Goal: Information Seeking & Learning: Learn about a topic

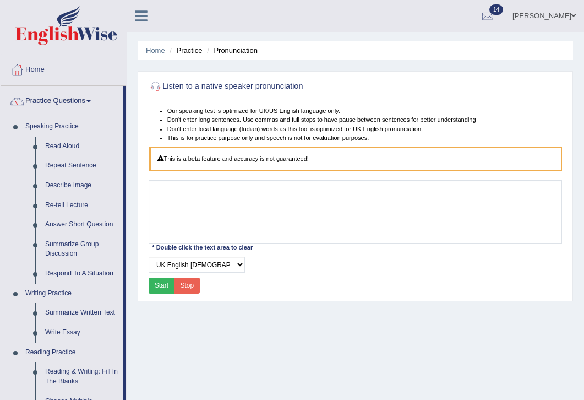
select select "50"
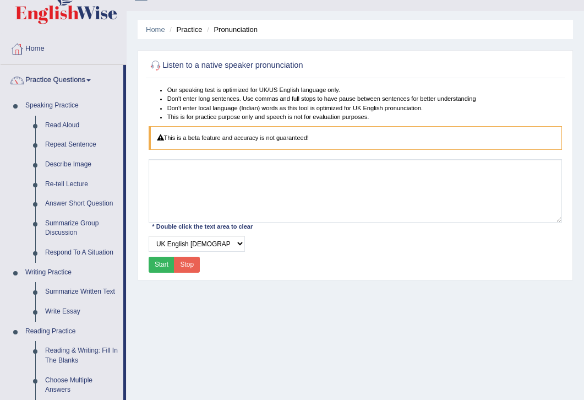
scroll to position [22, 0]
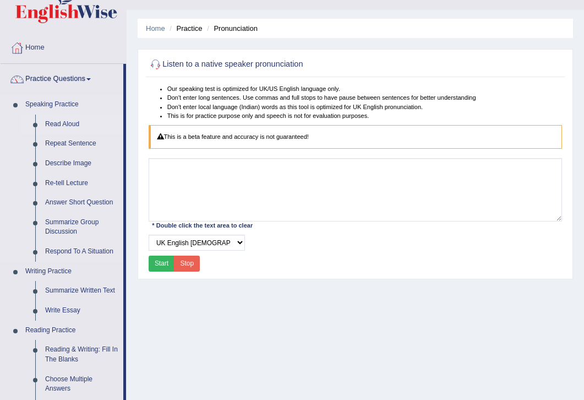
click at [67, 124] on link "Read Aloud" at bounding box center [81, 125] width 83 height 20
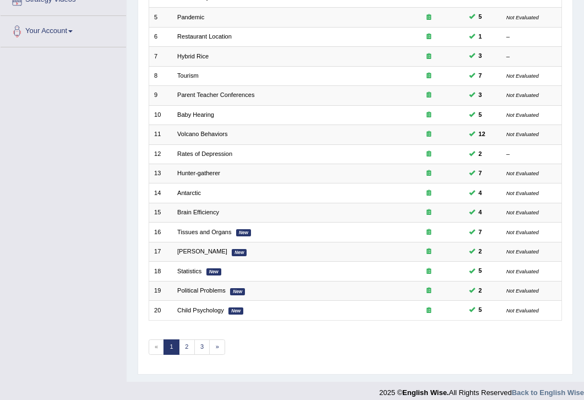
scroll to position [236, 0]
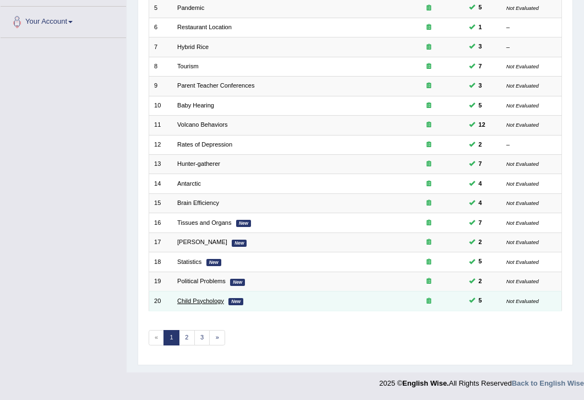
click at [202, 304] on link "Child Psychology" at bounding box center [200, 300] width 47 height 7
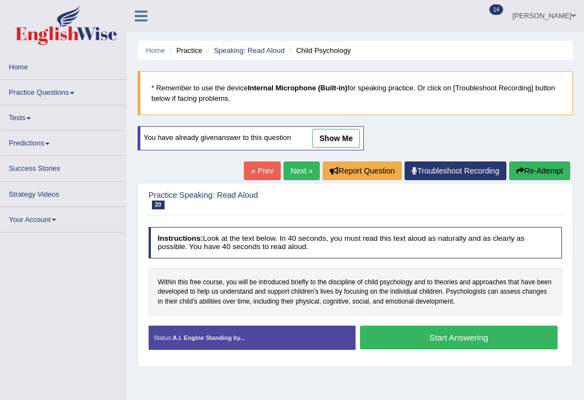
click at [382, 371] on div "Home Practice Speaking: Read Aloud Child Psychology * Remember to use the devic…" at bounding box center [356, 275] width 458 height 551
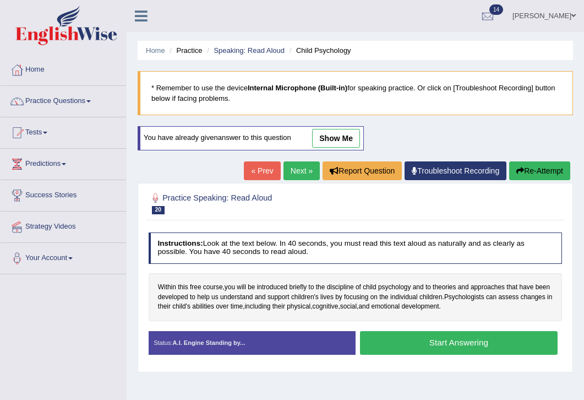
click at [342, 138] on link "show me" at bounding box center [336, 138] width 48 height 19
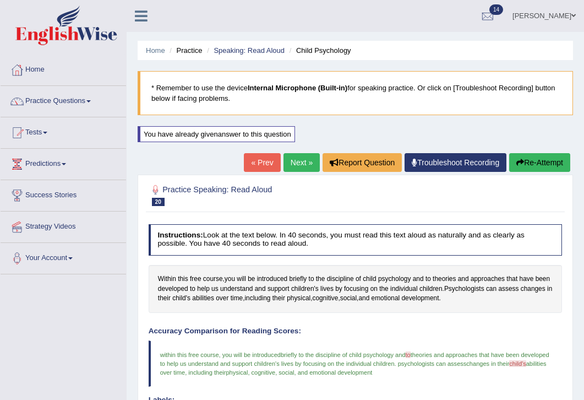
click at [369, 322] on div "Created with Highcharts 7.1.2 Great Too slow Too fast Time Speech pace meter: 0…" at bounding box center [462, 322] width 212 height 1
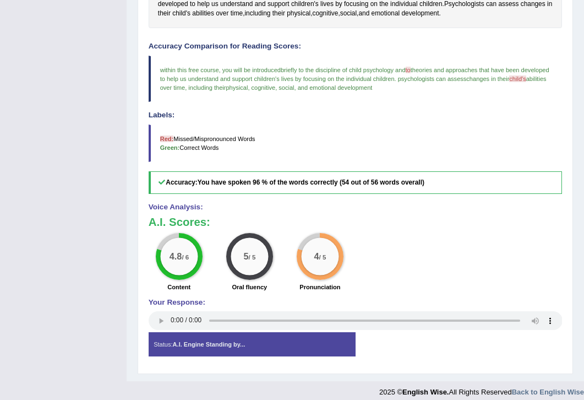
scroll to position [286, 0]
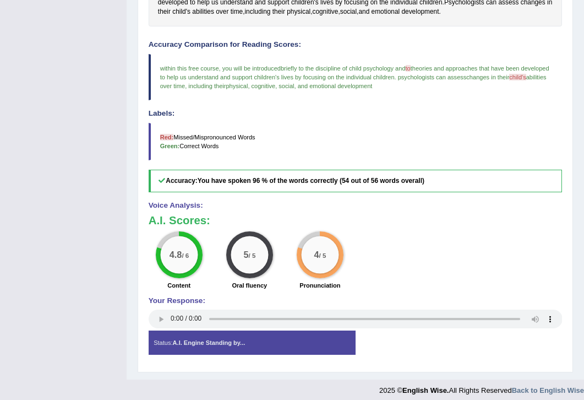
click at [391, 127] on blockquote "Red: Missed/Mispronounced Words Green: Correct Words" at bounding box center [356, 141] width 414 height 37
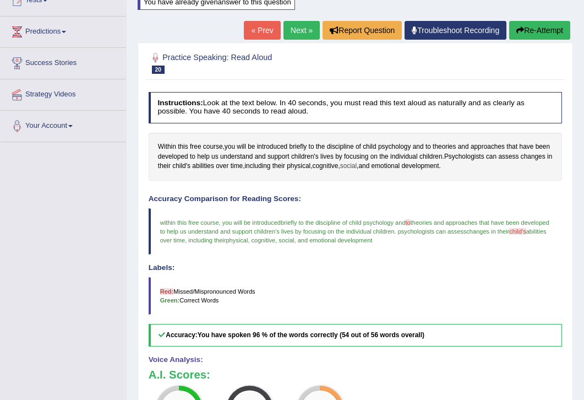
scroll to position [88, 0]
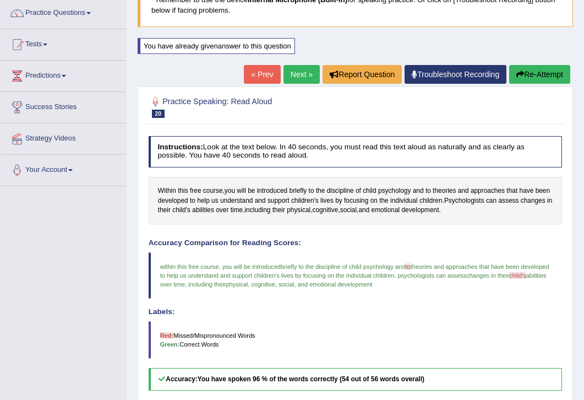
click at [536, 74] on button "Re-Attempt" at bounding box center [540, 74] width 61 height 19
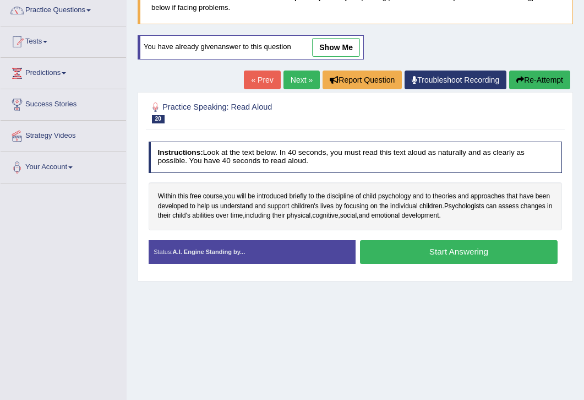
click at [443, 251] on button "Start Answering" at bounding box center [459, 252] width 198 height 24
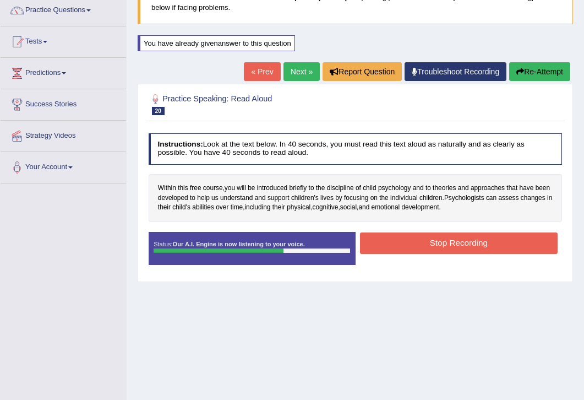
click at [452, 246] on button "Stop Recording" at bounding box center [459, 242] width 198 height 21
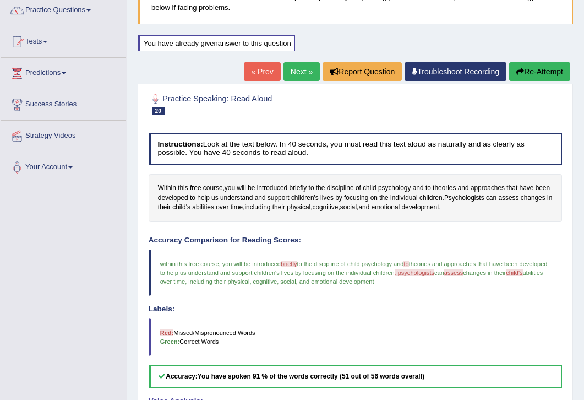
click at [390, 302] on div "Accuracy Comparison for Reading Scores: within this free course , you will be i…" at bounding box center [356, 311] width 414 height 151
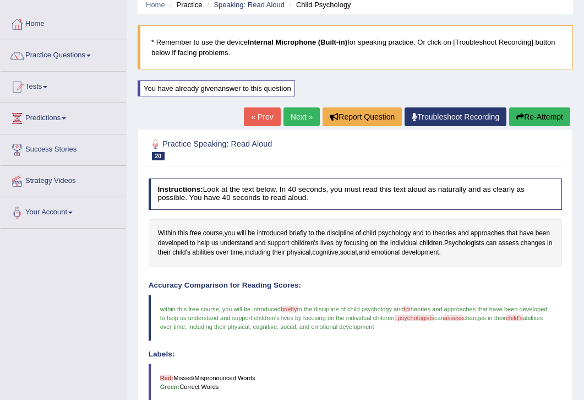
scroll to position [38, 0]
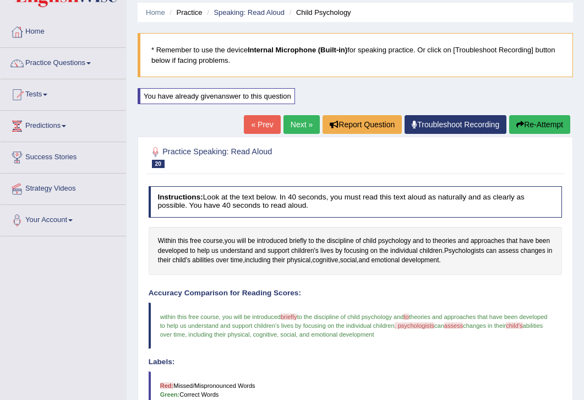
click at [289, 120] on link "Next »" at bounding box center [302, 124] width 36 height 19
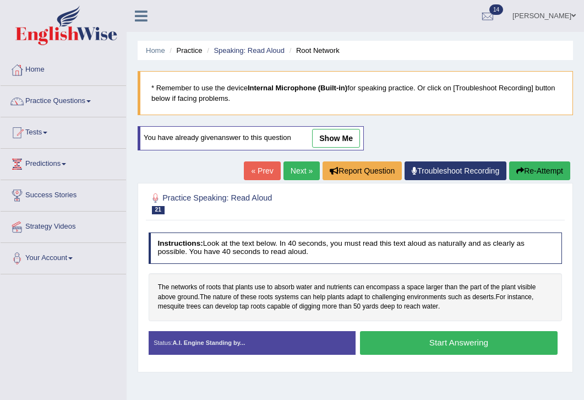
click at [338, 136] on link "show me" at bounding box center [336, 138] width 48 height 19
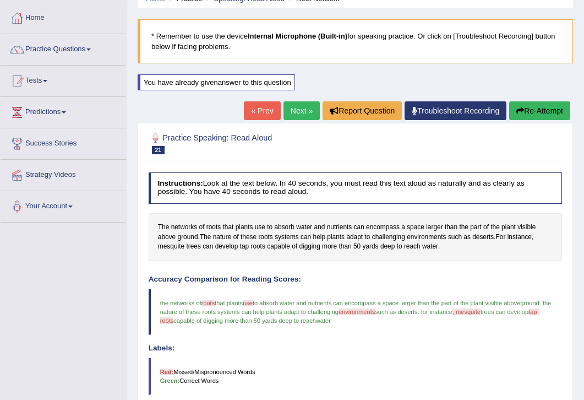
scroll to position [44, 0]
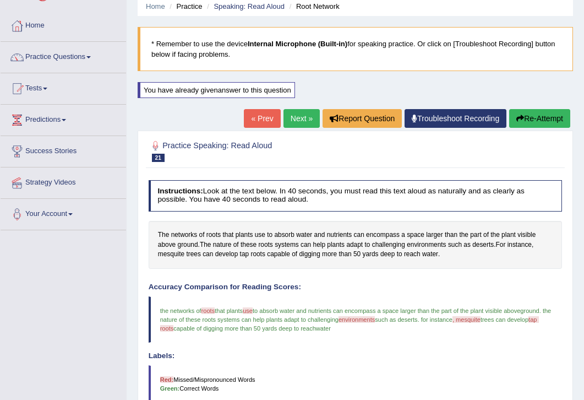
click at [554, 111] on button "Re-Attempt" at bounding box center [540, 118] width 61 height 19
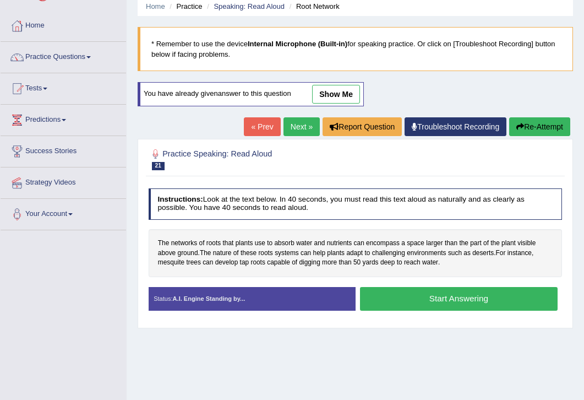
scroll to position [44, 0]
click at [442, 305] on button "Start Answering" at bounding box center [459, 299] width 198 height 24
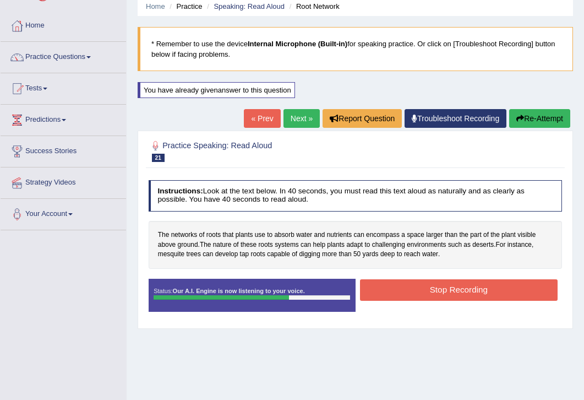
click at [470, 290] on button "Stop Recording" at bounding box center [459, 289] width 198 height 21
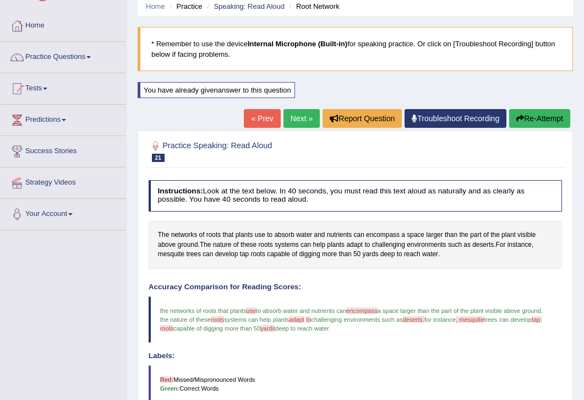
click at [407, 361] on div "Labels: Red: Missed/Mispronounced Words Green: Correct Words" at bounding box center [356, 377] width 414 height 51
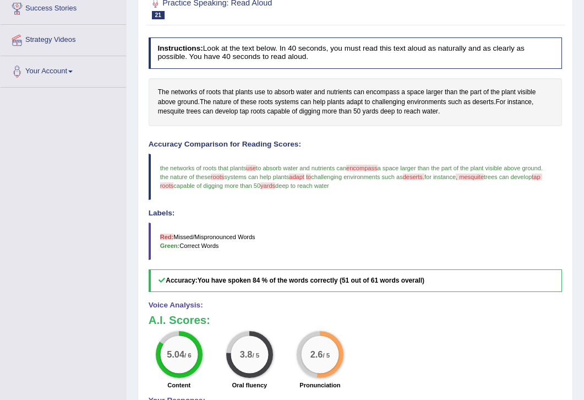
scroll to position [198, 0]
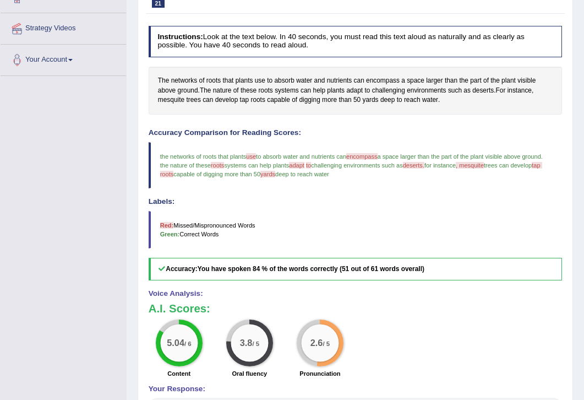
click at [463, 207] on div "Labels: Red: Missed/Mispronounced Words Green: Correct Words" at bounding box center [356, 223] width 414 height 51
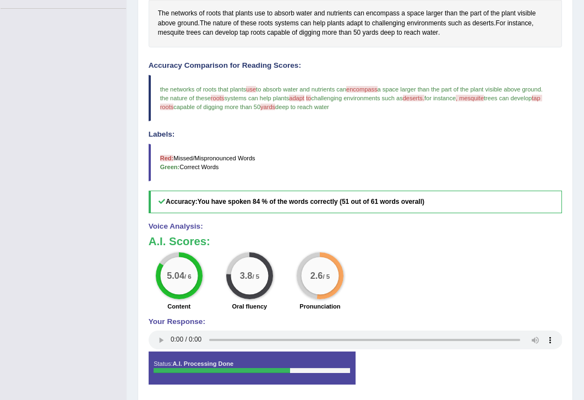
scroll to position [302, 0]
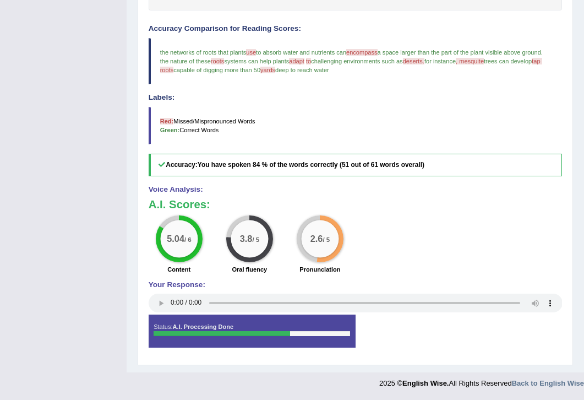
click at [402, 214] on div "A.I. Scores: 5.04 / 6 Content 3.8 / 5 Oral fluency 2.6 / 5 Pronunciation" at bounding box center [356, 237] width 414 height 78
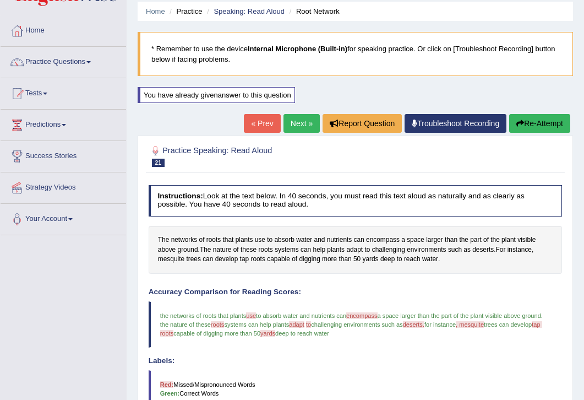
scroll to position [38, 0]
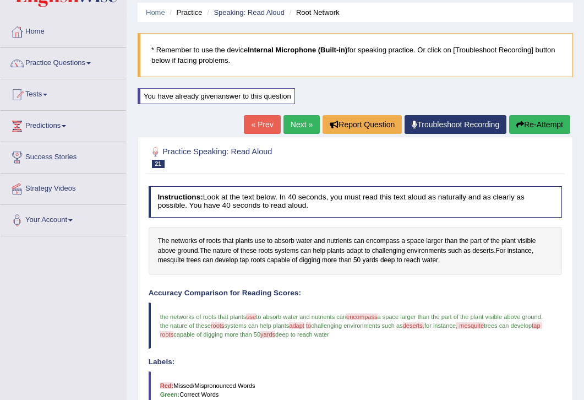
click at [296, 126] on link "Next »" at bounding box center [302, 124] width 36 height 19
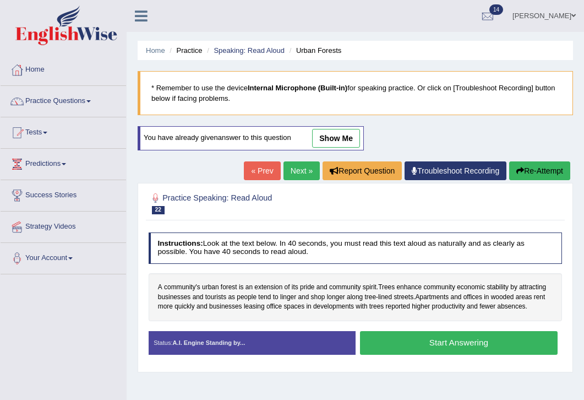
click at [431, 353] on button "Start Answering" at bounding box center [459, 343] width 198 height 24
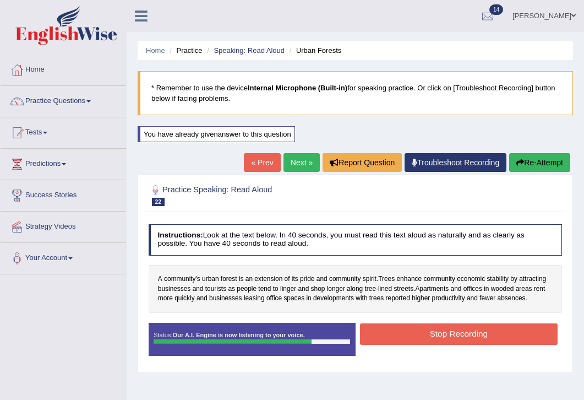
click at [435, 345] on button "Stop Recording" at bounding box center [459, 333] width 198 height 21
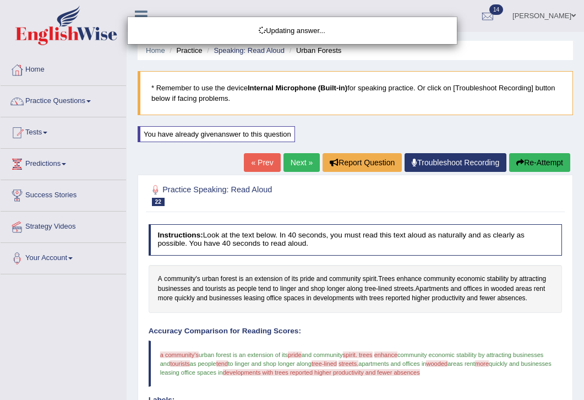
click at [386, 312] on div "A community's urban forest is an extension of its pride and community spirit . …" at bounding box center [356, 289] width 414 height 48
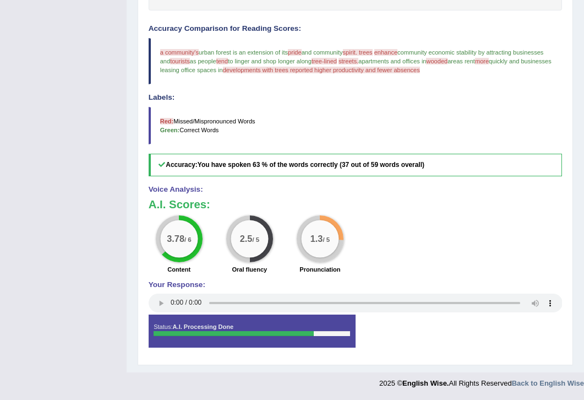
scroll to position [312, 0]
click at [42, 129] on div "Toggle navigation Home Practice Questions Speaking Practice Read Aloud Repeat S…" at bounding box center [292, 46] width 584 height 697
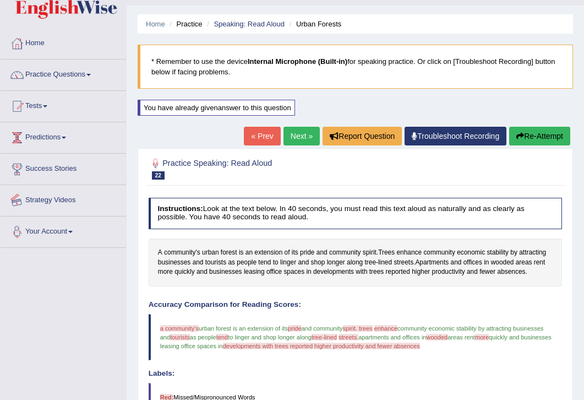
scroll to position [0, 0]
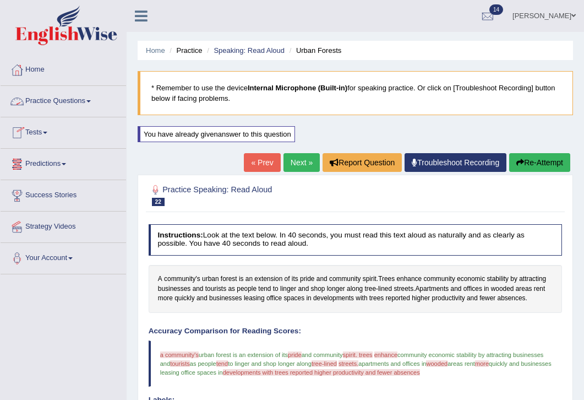
click at [90, 103] on link "Practice Questions" at bounding box center [64, 100] width 126 height 28
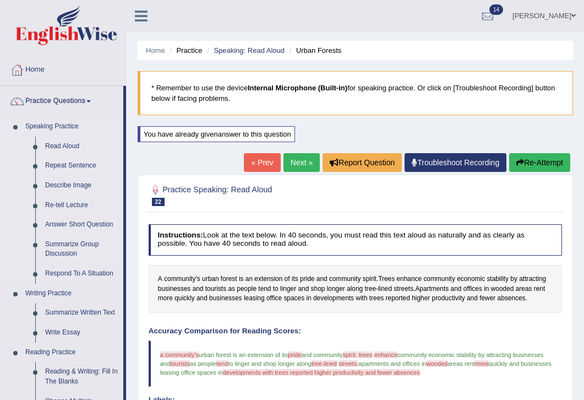
click at [8, 244] on li "Speaking Practice Read Aloud Repeat Sentence Describe Image Re-tell Lecture Ans…" at bounding box center [62, 200] width 123 height 167
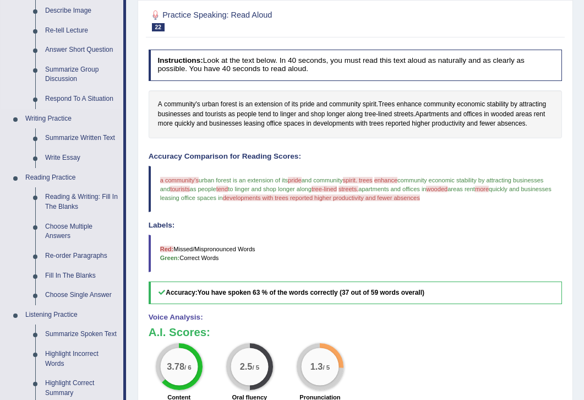
scroll to position [176, 0]
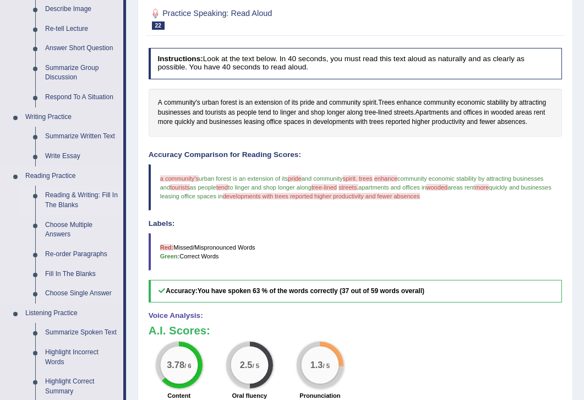
click at [82, 204] on link "Reading & Writing: Fill In The Blanks" at bounding box center [81, 200] width 83 height 29
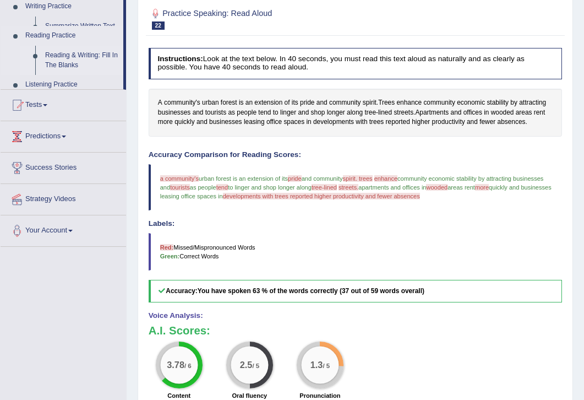
scroll to position [212, 0]
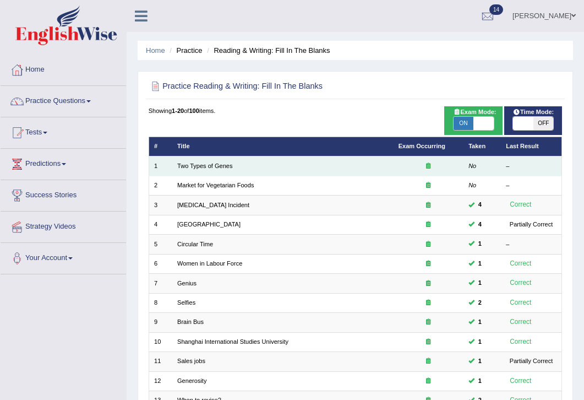
click at [431, 166] on div at bounding box center [429, 166] width 60 height 9
click at [201, 165] on link "Two Types of Genes" at bounding box center [205, 166] width 56 height 7
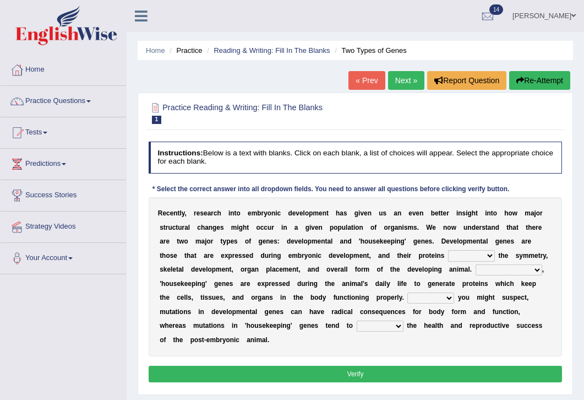
click at [487, 260] on select "push control hold elevate" at bounding box center [471, 255] width 47 height 11
select select "control"
click at [535, 274] on select "Correspondingly Inclusively Conversely In contrast" at bounding box center [509, 269] width 67 height 11
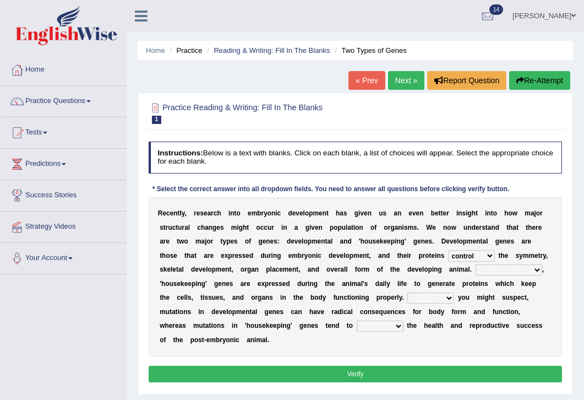
click at [446, 304] on select "For As With Within" at bounding box center [431, 298] width 47 height 11
select select "As"
click at [398, 330] on select "affect effect interrupt defect" at bounding box center [380, 326] width 47 height 11
select select "affect"
click at [533, 275] on select "Correspondingly Inclusively Conversely In contrast" at bounding box center [509, 269] width 67 height 11
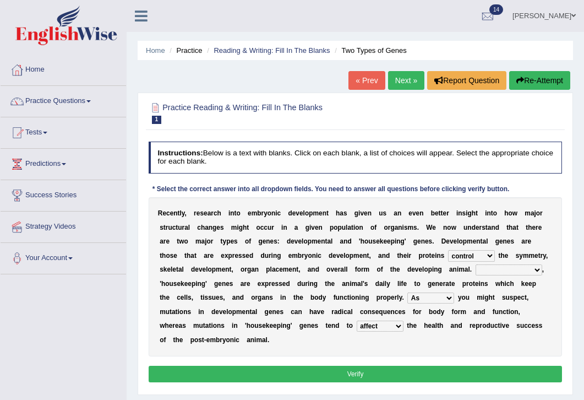
select select "In contrast"
click at [356, 379] on button "Verify" at bounding box center [356, 374] width 414 height 16
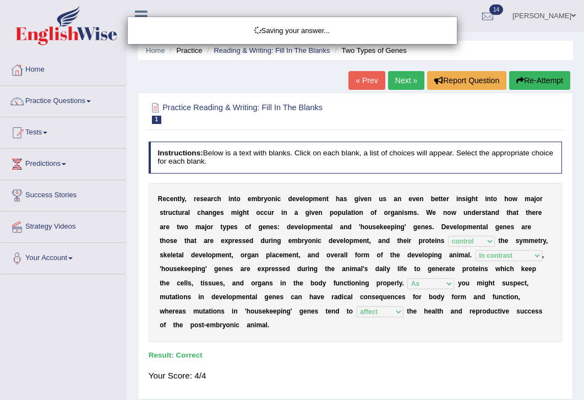
click at [394, 81] on div "Saving your answer..." at bounding box center [292, 200] width 584 height 400
click at [402, 80] on div "Saving your answer..." at bounding box center [292, 200] width 584 height 400
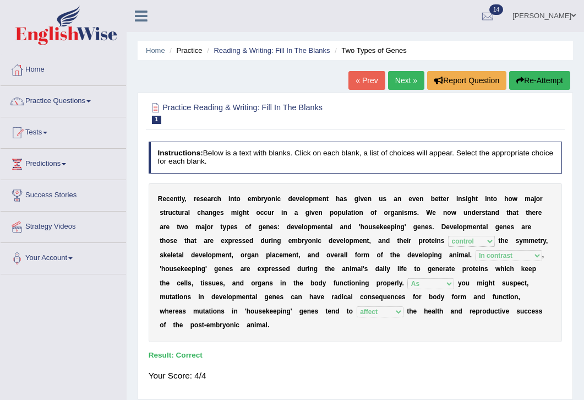
click at [412, 80] on link "Next »" at bounding box center [406, 80] width 36 height 19
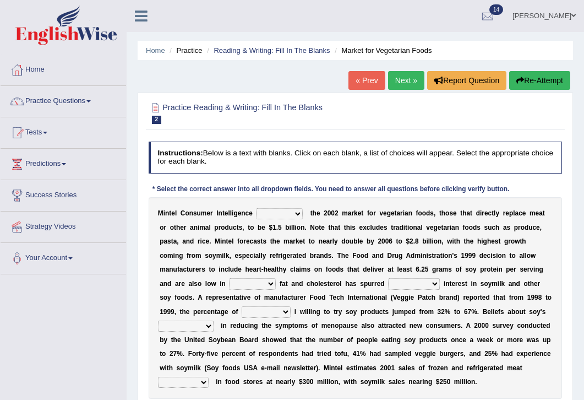
click at [299, 218] on select "deals fulfills creates estimates" at bounding box center [279, 213] width 47 height 11
select select "fulfills"
click at [269, 288] on select "saturated solid acid liquid" at bounding box center [252, 283] width 47 height 11
select select "saturated"
click at [434, 289] on select "good big tremendous extreme" at bounding box center [414, 283] width 52 height 11
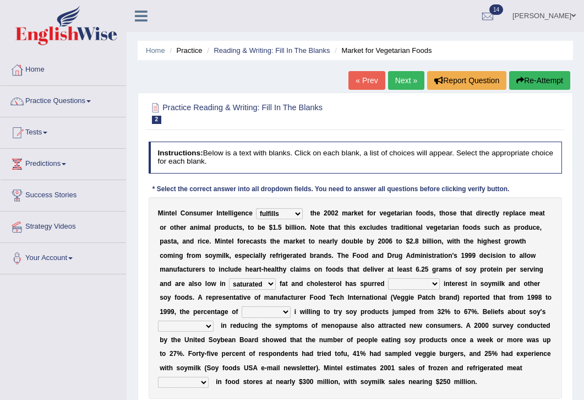
select select "tremendous"
click at [286, 317] on select "guests consumers customers clients" at bounding box center [266, 311] width 49 height 11
select select "consumers"
click at [207, 332] on select "effectiveness timeliness efficiency goodness" at bounding box center [186, 326] width 56 height 11
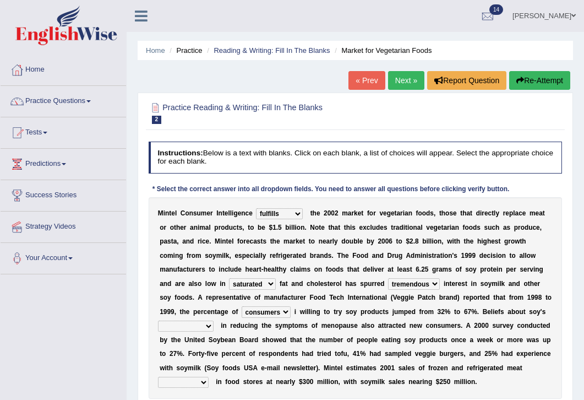
click at [207, 332] on select "effectiveness timeliness efficiency goodness" at bounding box center [186, 326] width 56 height 11
select select "effectiveness"
click at [209, 388] on select "foods choices staffs alternatives" at bounding box center [183, 382] width 51 height 11
select select "choices"
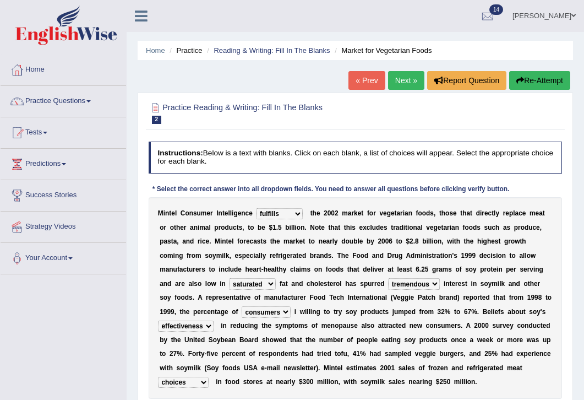
click at [133, 308] on div "Home Practice Reading & Writing: Fill In The Blanks Market for Vegetarian Foods…" at bounding box center [356, 275] width 458 height 551
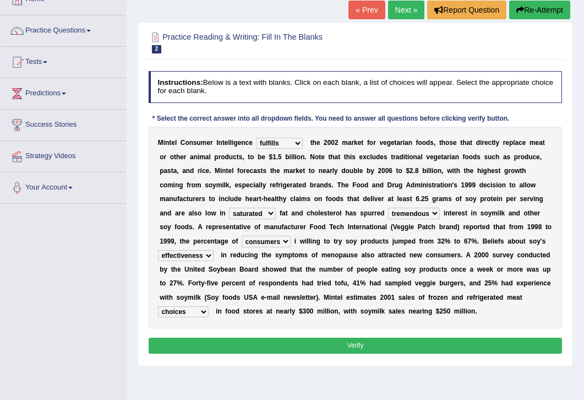
scroll to position [88, 0]
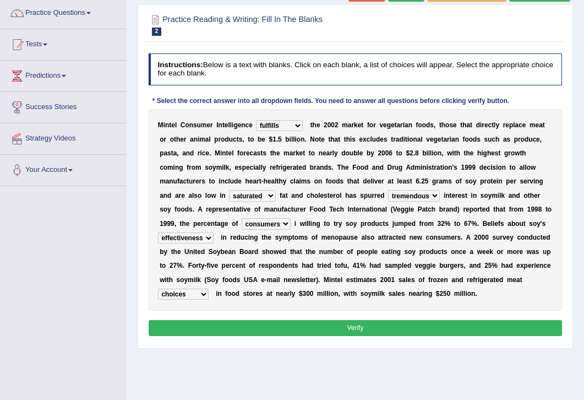
click at [343, 336] on button "Verify" at bounding box center [356, 328] width 414 height 16
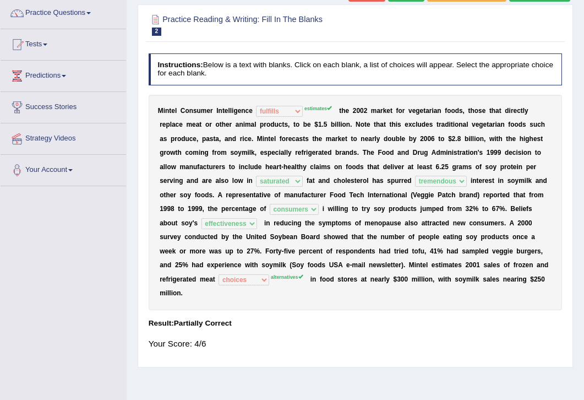
click at [298, 327] on h4 "Result:" at bounding box center [356, 324] width 414 height 8
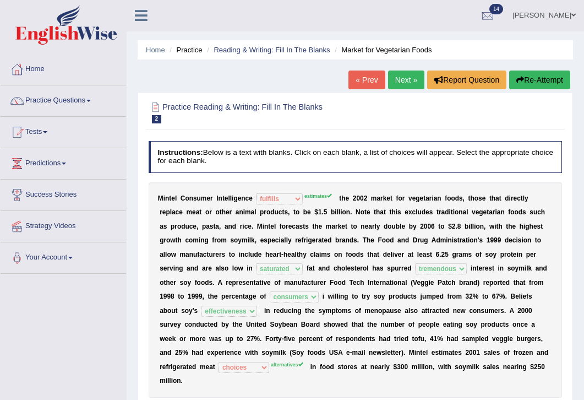
scroll to position [0, 0]
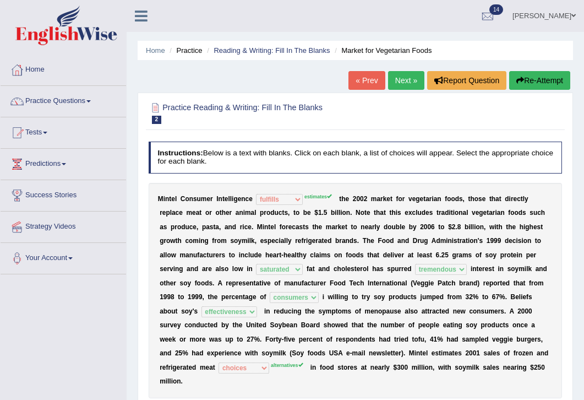
click at [410, 82] on link "Next »" at bounding box center [406, 80] width 36 height 19
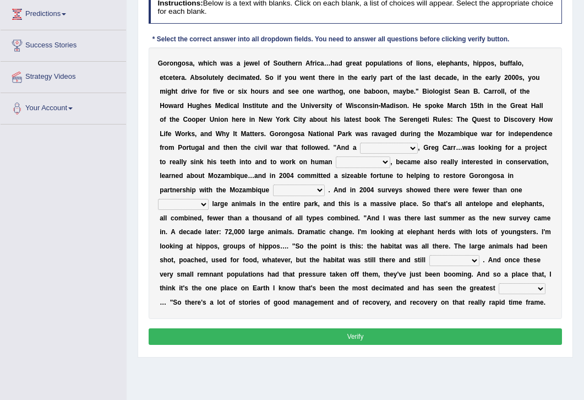
scroll to position [178, 0]
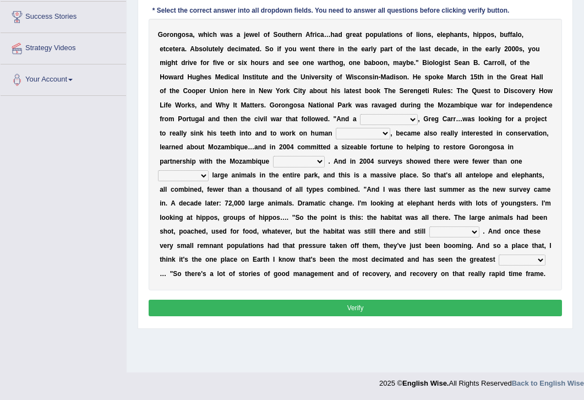
click at [418, 123] on select "passion solstice ballast philanthropist" at bounding box center [389, 119] width 58 height 11
select select "philanthropist"
click at [391, 139] on select "negligence prevalence development malevolence" at bounding box center [363, 133] width 55 height 11
select select "development"
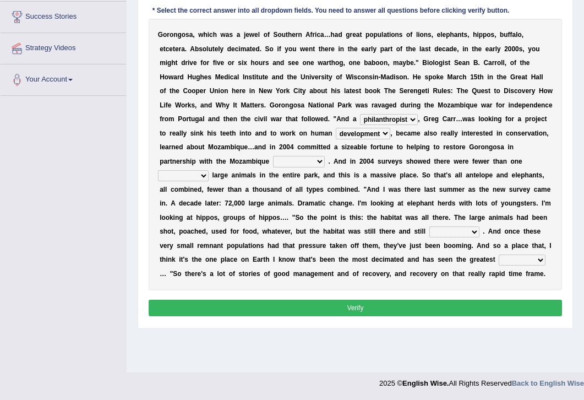
click at [391, 136] on select "negligence prevalence development malevolence" at bounding box center [363, 133] width 55 height 11
click at [325, 167] on select "parliament semanticist government journalist" at bounding box center [299, 161] width 52 height 11
select select "government"
click at [204, 180] on select "deflowered embowered roundest thousand" at bounding box center [183, 175] width 51 height 11
select select "thousand"
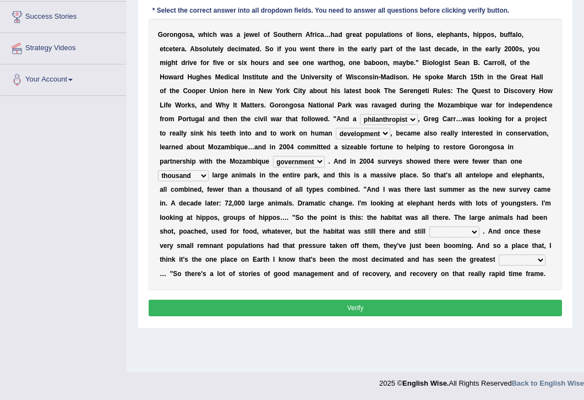
click at [472, 237] on select "assertive incidental compulsive productive" at bounding box center [455, 231] width 50 height 11
select select "productive"
click at [542, 266] on select "recovery efficacy golly stumpy" at bounding box center [522, 260] width 47 height 11
select select "recovery"
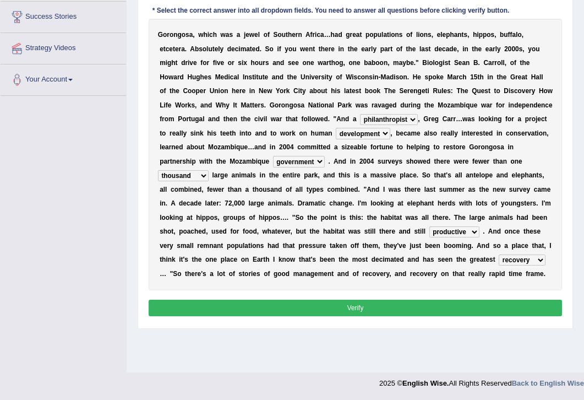
click at [544, 266] on select "recovery efficacy golly stumpy" at bounding box center [522, 260] width 47 height 11
click at [418, 316] on button "Verify" at bounding box center [356, 308] width 414 height 16
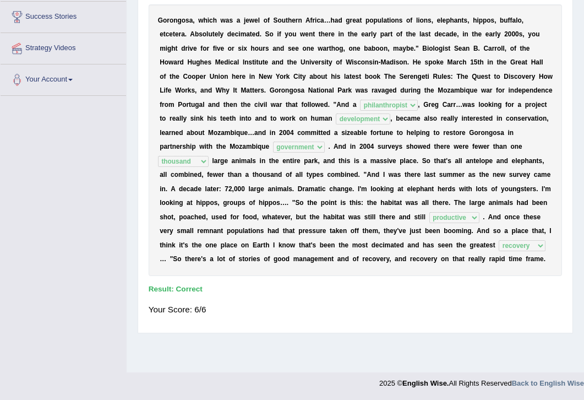
click at [418, 321] on div "Your Score: 6/6" at bounding box center [356, 310] width 414 height 23
click at [435, 321] on div "Your Score: 6/6" at bounding box center [356, 310] width 414 height 23
click at [571, 41] on div "Practice Reading & Writing: Fill In The Blanks 3 Gorongosa Instructions: Below …" at bounding box center [356, 123] width 436 height 419
click at [577, 28] on div "Home Practice Reading & Writing: Fill In The Blanks Gorongosa « Prev Next » Rep…" at bounding box center [356, 97] width 458 height 551
click at [564, 21] on div "Instructions: Below is a text with blanks. Click on each blank, a list of choic…" at bounding box center [355, 144] width 419 height 370
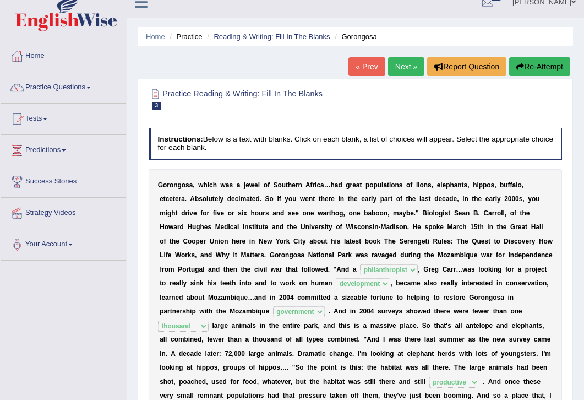
scroll to position [0, 0]
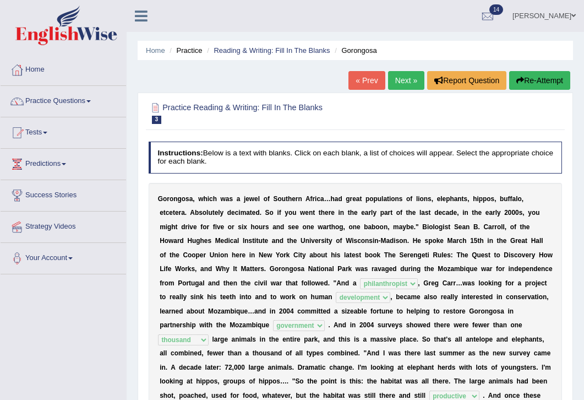
click at [394, 82] on link "Next »" at bounding box center [406, 80] width 36 height 19
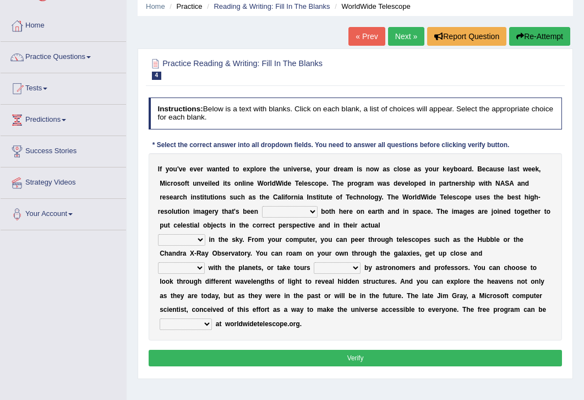
scroll to position [66, 0]
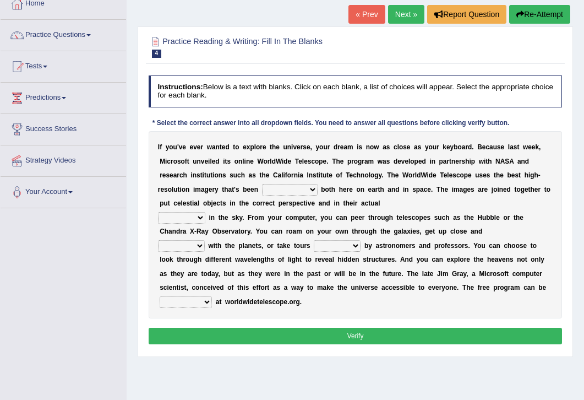
click at [312, 193] on select "degraded ascended remonstrated generated" at bounding box center [290, 189] width 56 height 11
select select "generated"
click at [198, 220] on select "aspects parts conditions positions" at bounding box center [181, 217] width 47 height 11
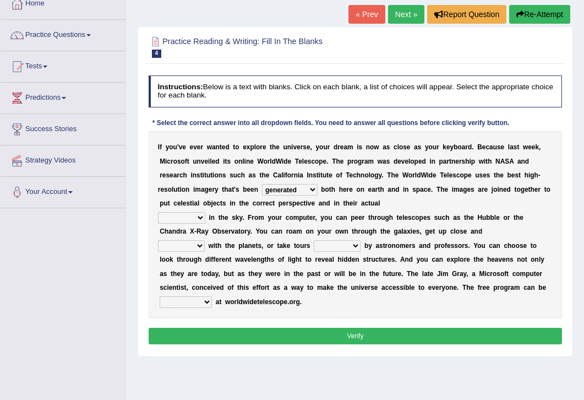
select select "positions"
click at [202, 250] on select "personal individual apart polite" at bounding box center [181, 245] width 47 height 11
select select "apart"
click at [356, 250] on select "guide guided guiding to guide" at bounding box center [337, 245] width 47 height 11
select select "guided"
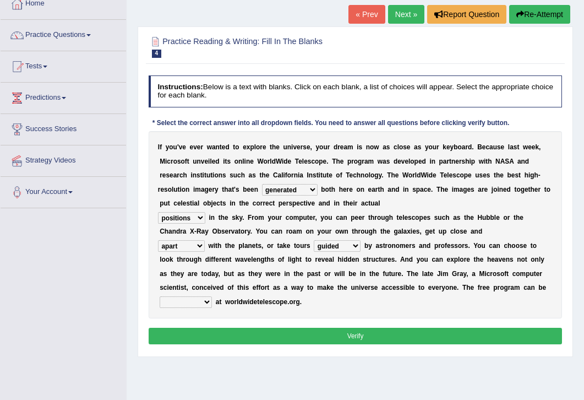
click at [205, 307] on select "upheld downloaded loaded posted" at bounding box center [186, 301] width 52 height 11
select select "downloaded"
click at [319, 344] on button "Verify" at bounding box center [356, 336] width 414 height 16
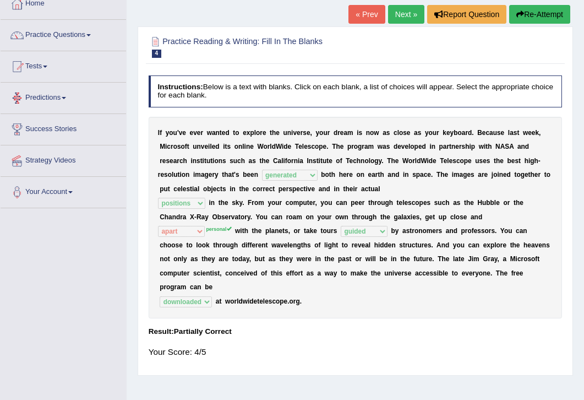
click at [203, 19] on div "Home Practice Reading & Writing: Fill In The Blanks WorldWide Telescope « Prev …" at bounding box center [356, 209] width 458 height 551
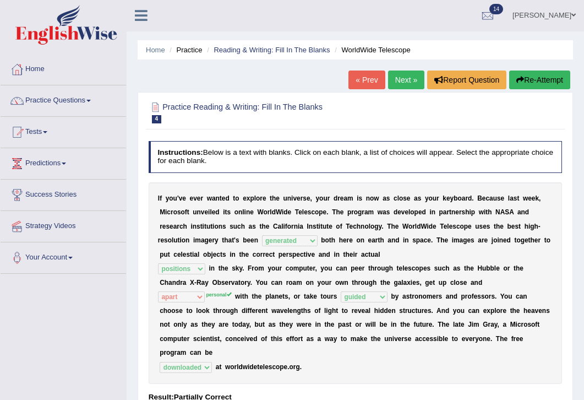
scroll to position [0, 0]
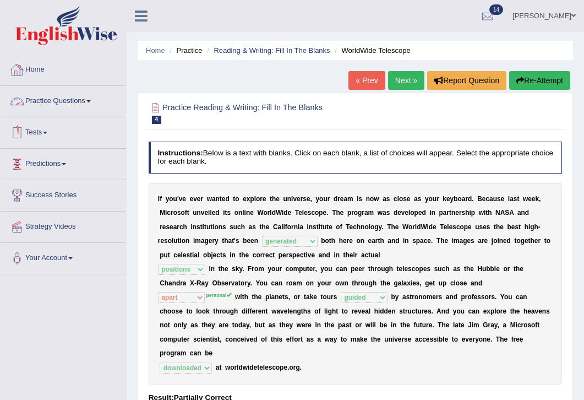
click at [87, 106] on link "Practice Questions" at bounding box center [64, 100] width 126 height 28
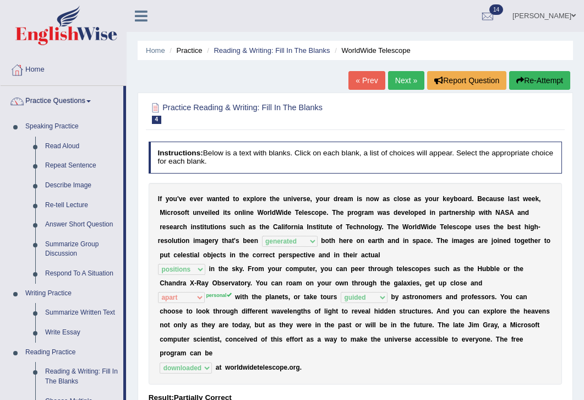
click at [136, 118] on div "Home Practice Reading & Writing: Fill In The Blanks WorldWide Telescope « Prev …" at bounding box center [356, 275] width 458 height 551
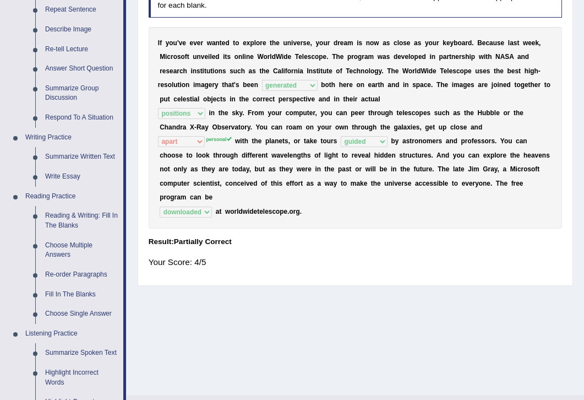
scroll to position [154, 0]
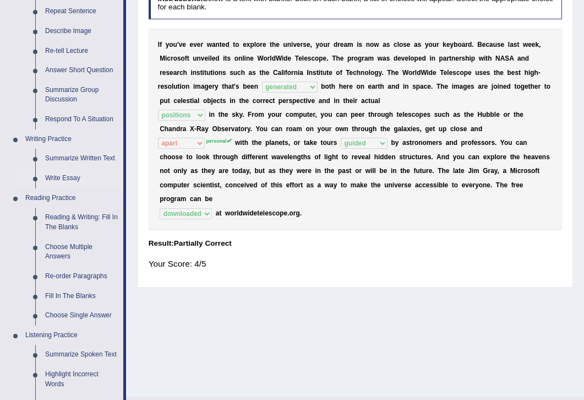
click at [71, 178] on link "Write Essay" at bounding box center [81, 179] width 83 height 20
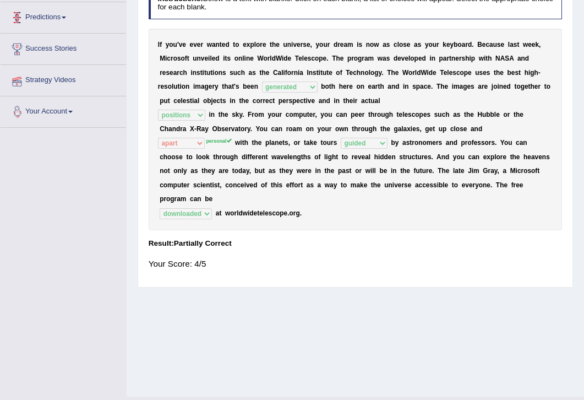
scroll to position [176, 0]
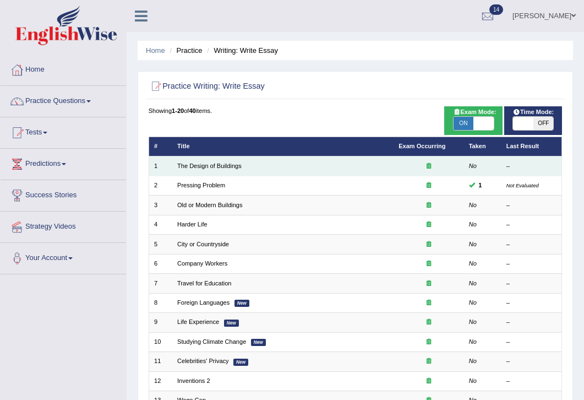
click at [429, 167] on icon at bounding box center [429, 166] width 4 height 6
click at [428, 167] on icon at bounding box center [429, 166] width 4 height 6
click at [215, 169] on link "The Design of Buildings" at bounding box center [209, 166] width 64 height 7
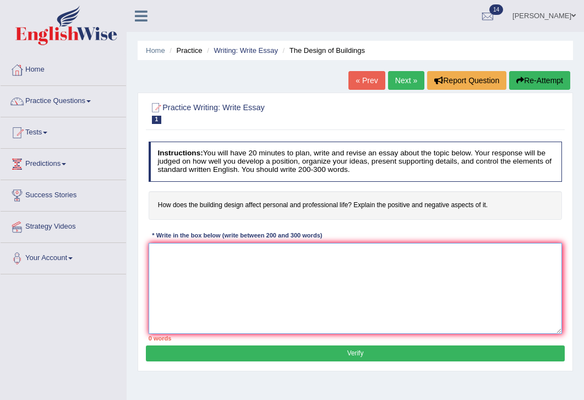
click at [274, 275] on textarea at bounding box center [356, 288] width 414 height 91
click at [134, 278] on div "Home Practice Writing: Write Essay The Design of Buildings « Prev Next » Report…" at bounding box center [356, 275] width 458 height 551
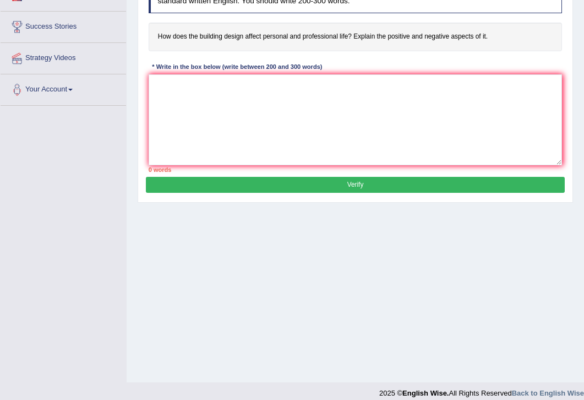
scroll to position [178, 0]
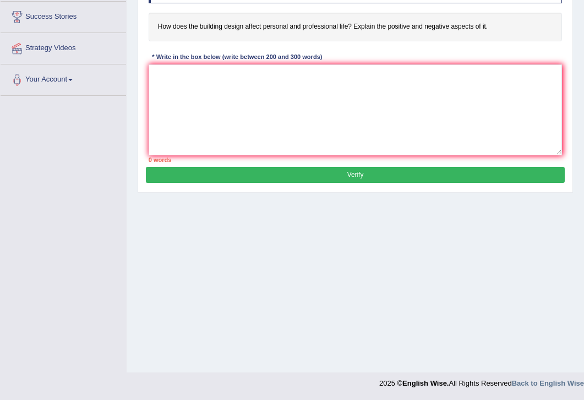
click at [423, 26] on h4 "How does the building design affect personal and professional life? Explain the…" at bounding box center [356, 27] width 414 height 29
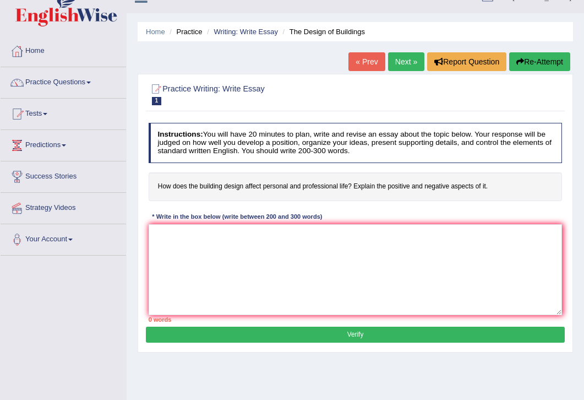
scroll to position [0, 0]
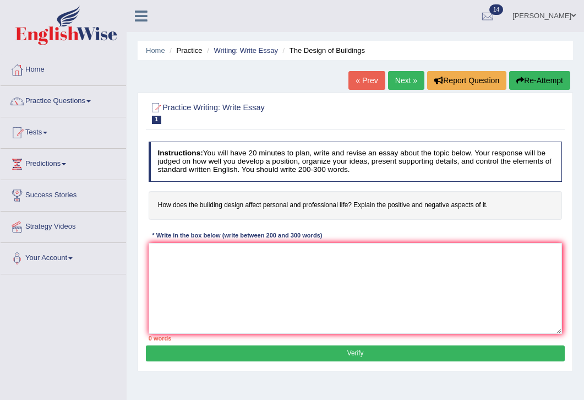
click at [155, 107] on div at bounding box center [156, 108] width 14 height 14
click at [67, 97] on link "Practice Questions" at bounding box center [64, 100] width 126 height 28
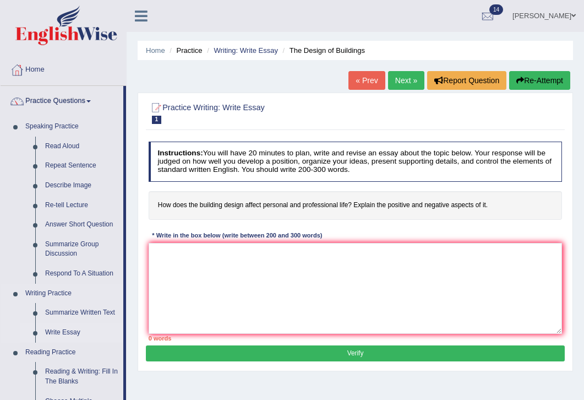
click at [63, 329] on link "Write Essay" at bounding box center [81, 333] width 83 height 20
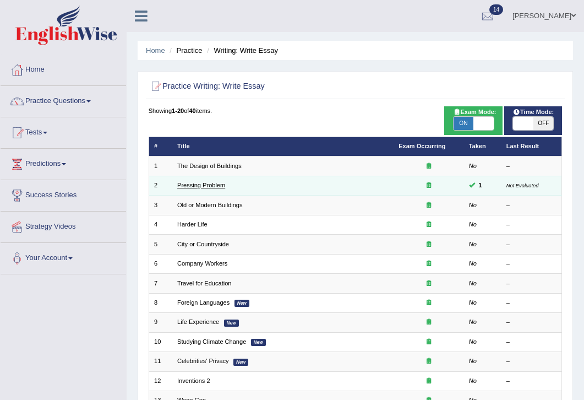
click at [201, 186] on link "Pressing Problem" at bounding box center [201, 185] width 48 height 7
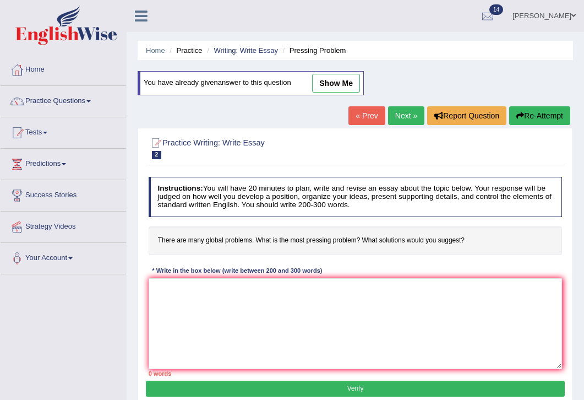
click at [337, 80] on link "show me" at bounding box center [336, 83] width 48 height 19
type textarea "It has long been the subject of discussion whether 'the world is facing many pr…"
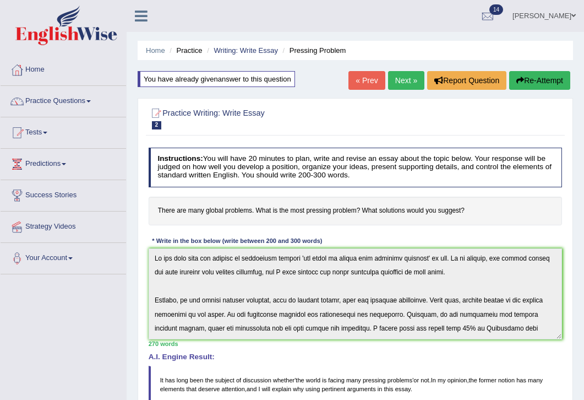
click at [390, 348] on div "Instructions: You will have 20 minutes to plan, write and revise an essay about…" at bounding box center [355, 381] width 419 height 476
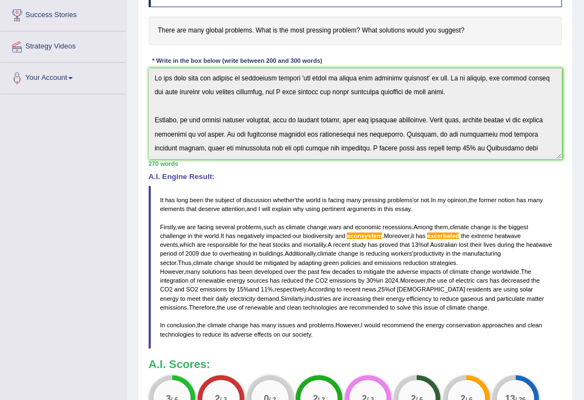
scroll to position [178, 0]
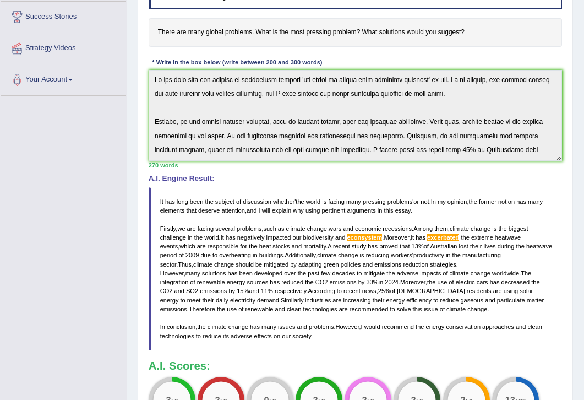
click at [388, 343] on blockquote "It has long been the subject of discussion whether ' the world is facing many p…" at bounding box center [356, 268] width 414 height 163
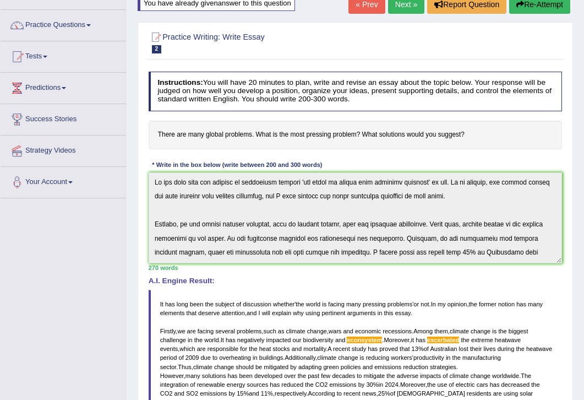
scroll to position [68, 0]
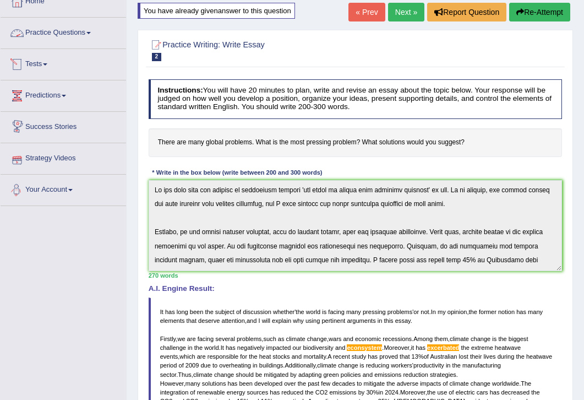
click at [83, 40] on link "Practice Questions" at bounding box center [64, 32] width 126 height 28
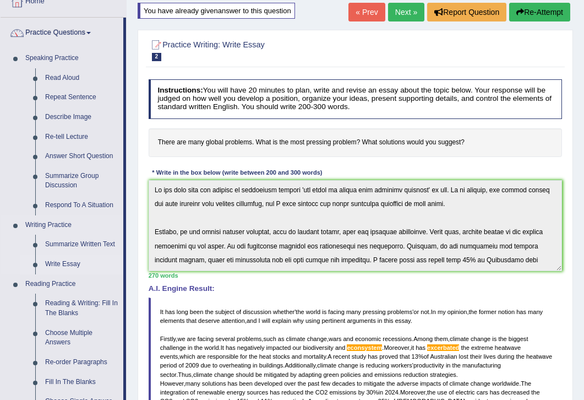
click at [71, 266] on link "Write Essay" at bounding box center [81, 265] width 83 height 20
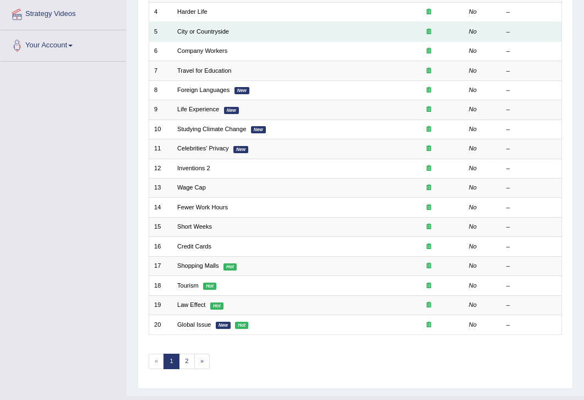
scroll to position [236, 0]
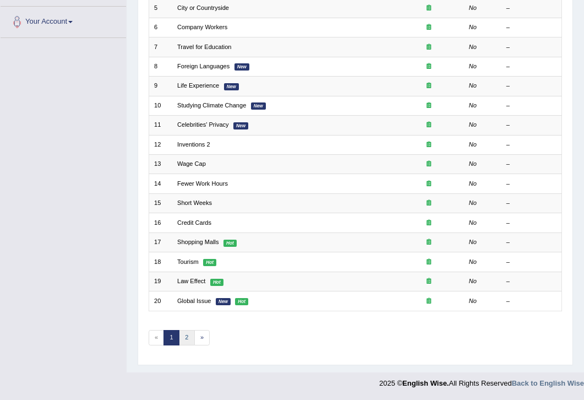
click at [189, 338] on link "2" at bounding box center [187, 337] width 16 height 15
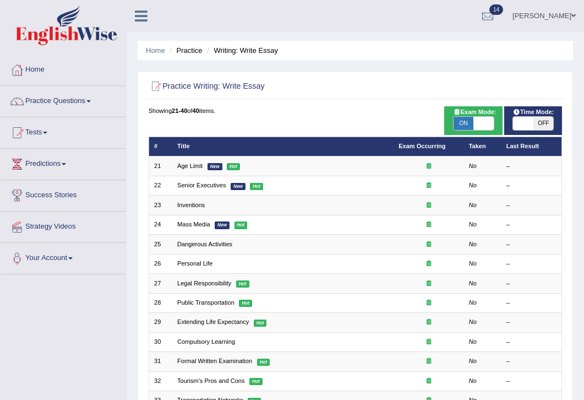
click at [288, 110] on div "Showing 21-40 of 40 items." at bounding box center [356, 110] width 414 height 9
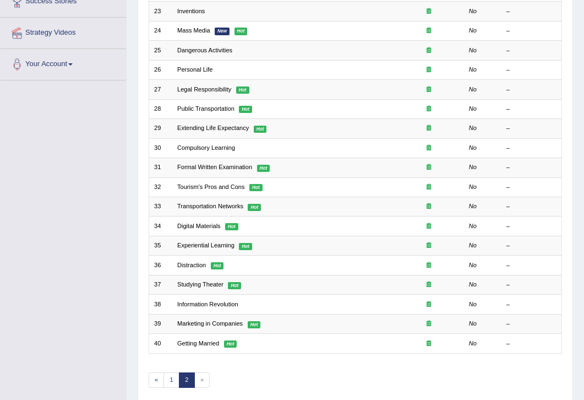
scroll to position [236, 0]
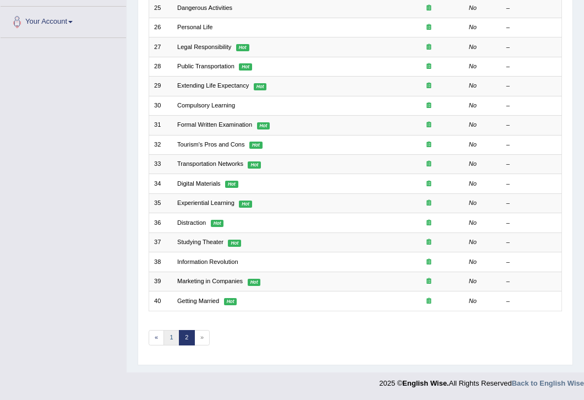
click at [174, 340] on link "1" at bounding box center [172, 337] width 16 height 15
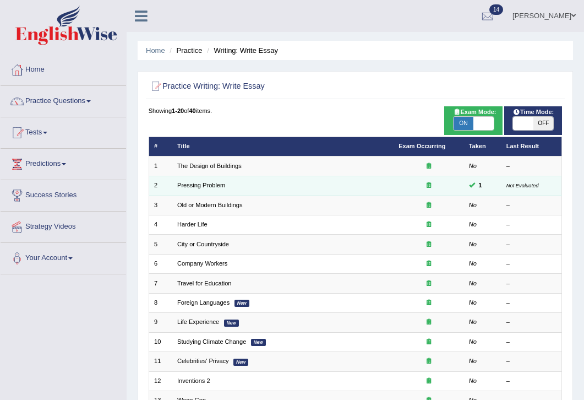
click at [430, 187] on icon at bounding box center [429, 185] width 4 height 6
click at [216, 187] on link "Pressing Problem" at bounding box center [201, 185] width 48 height 7
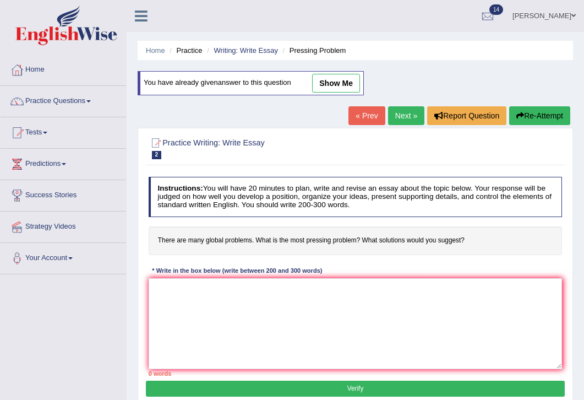
click at [407, 120] on link "Next »" at bounding box center [406, 115] width 36 height 19
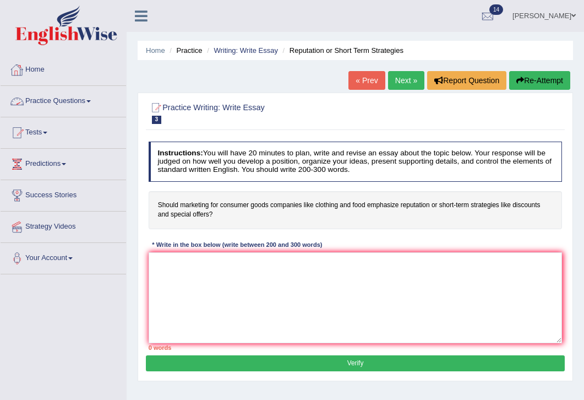
click at [78, 96] on link "Practice Questions" at bounding box center [64, 100] width 126 height 28
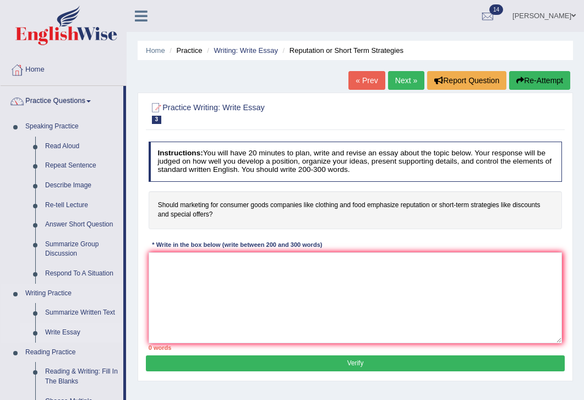
click at [64, 328] on link "Write Essay" at bounding box center [81, 333] width 83 height 20
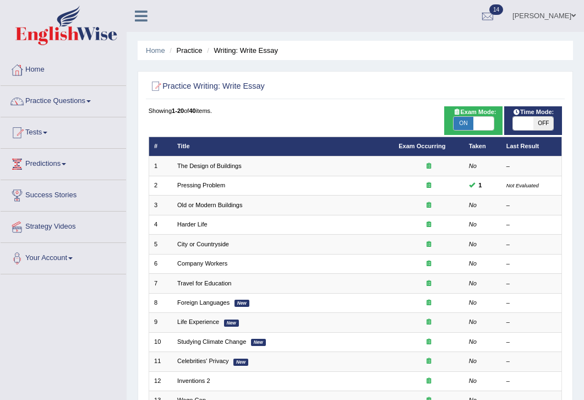
click at [315, 113] on div "Showing 1-20 of 40 items." at bounding box center [356, 110] width 414 height 9
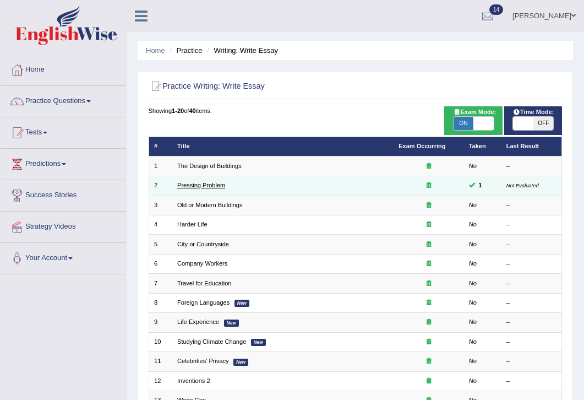
click at [201, 185] on link "Pressing Problem" at bounding box center [201, 185] width 48 height 7
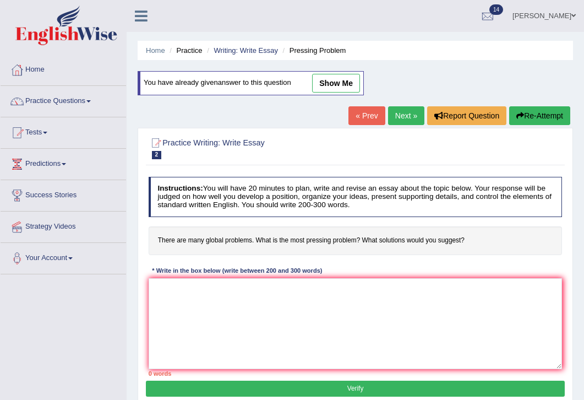
click at [334, 81] on link "show me" at bounding box center [336, 83] width 48 height 19
type textarea "It has long been the subject of discussion whether 'the world is facing many pr…"
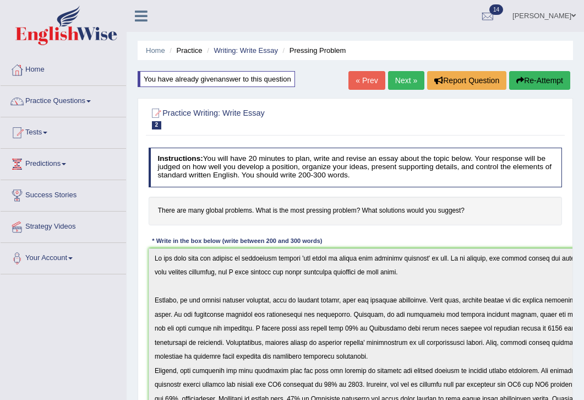
click at [584, 399] on html "Toggle navigation Home Practice Questions Speaking Practice Read Aloud Repeat S…" at bounding box center [292, 200] width 584 height 400
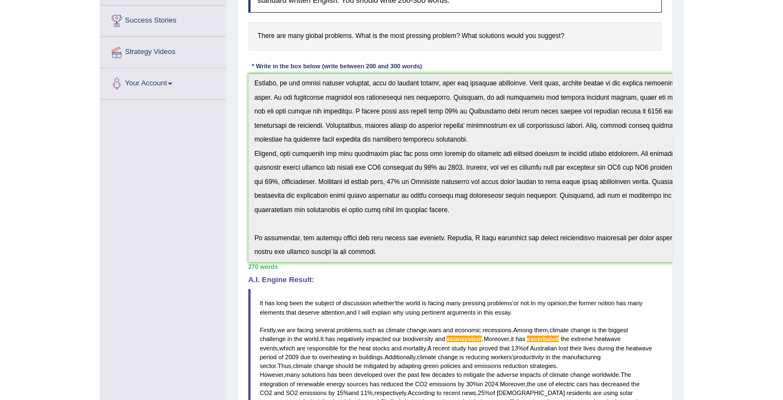
scroll to position [176, 0]
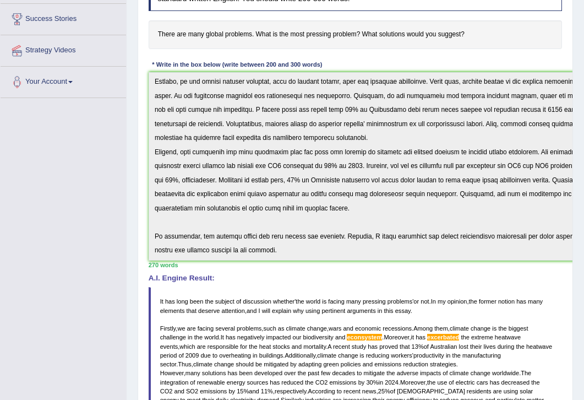
click at [573, 267] on div "Practice Writing: Write Essay 2 Pressing Problem Instructions: You will have 20…" at bounding box center [356, 259] width 436 height 675
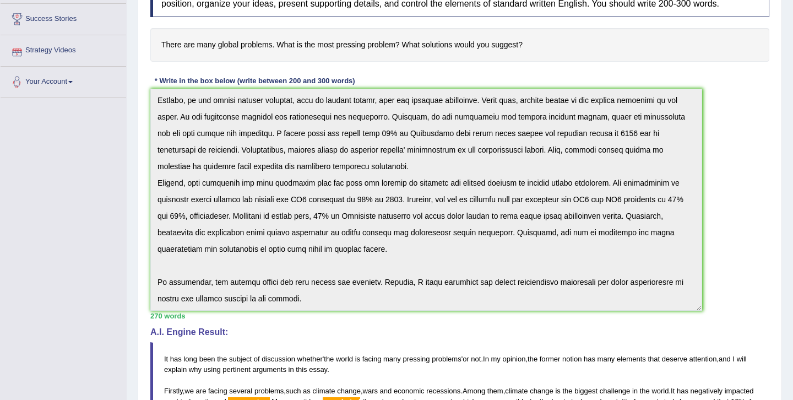
click at [143, 58] on div "Practice Writing: Write Essay 2 Pressing Problem Instructions: You will have 20…" at bounding box center [460, 304] width 645 height 764
click at [584, 39] on div "Home Practice Writing: Write Essay Pressing Problem You have already given answ…" at bounding box center [460, 259] width 667 height 870
click at [584, 25] on div "Home Practice Writing: Write Essay Pressing Problem You have already given answ…" at bounding box center [460, 259] width 667 height 870
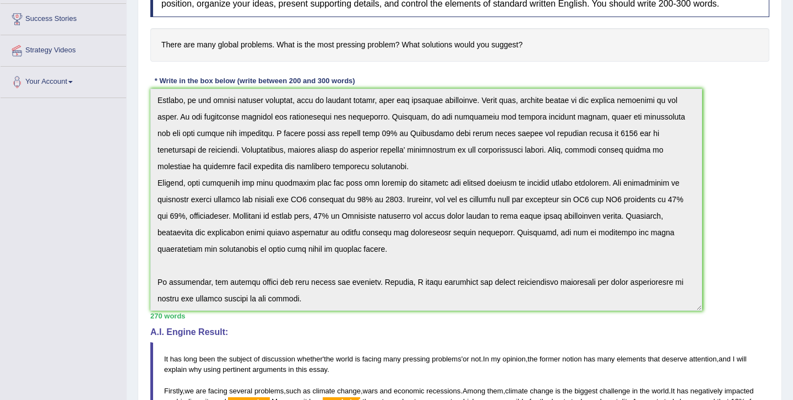
click at [584, 25] on div "Home Practice Writing: Write Essay Pressing Problem You have already given answ…" at bounding box center [460, 259] width 667 height 870
